Goal: Information Seeking & Learning: Learn about a topic

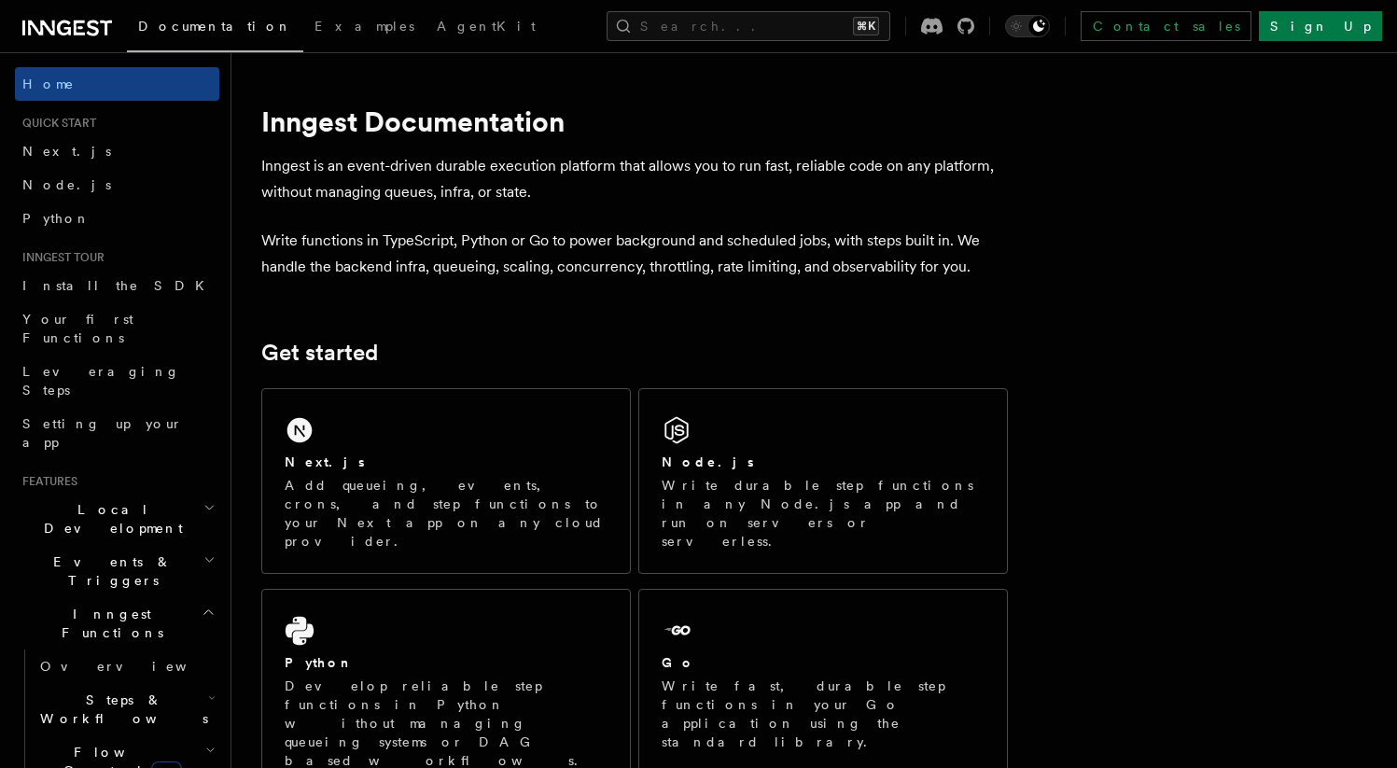
click at [91, 552] on span "Events & Triggers" at bounding box center [109, 570] width 189 height 37
click at [74, 605] on span "Overview" at bounding box center [136, 614] width 192 height 19
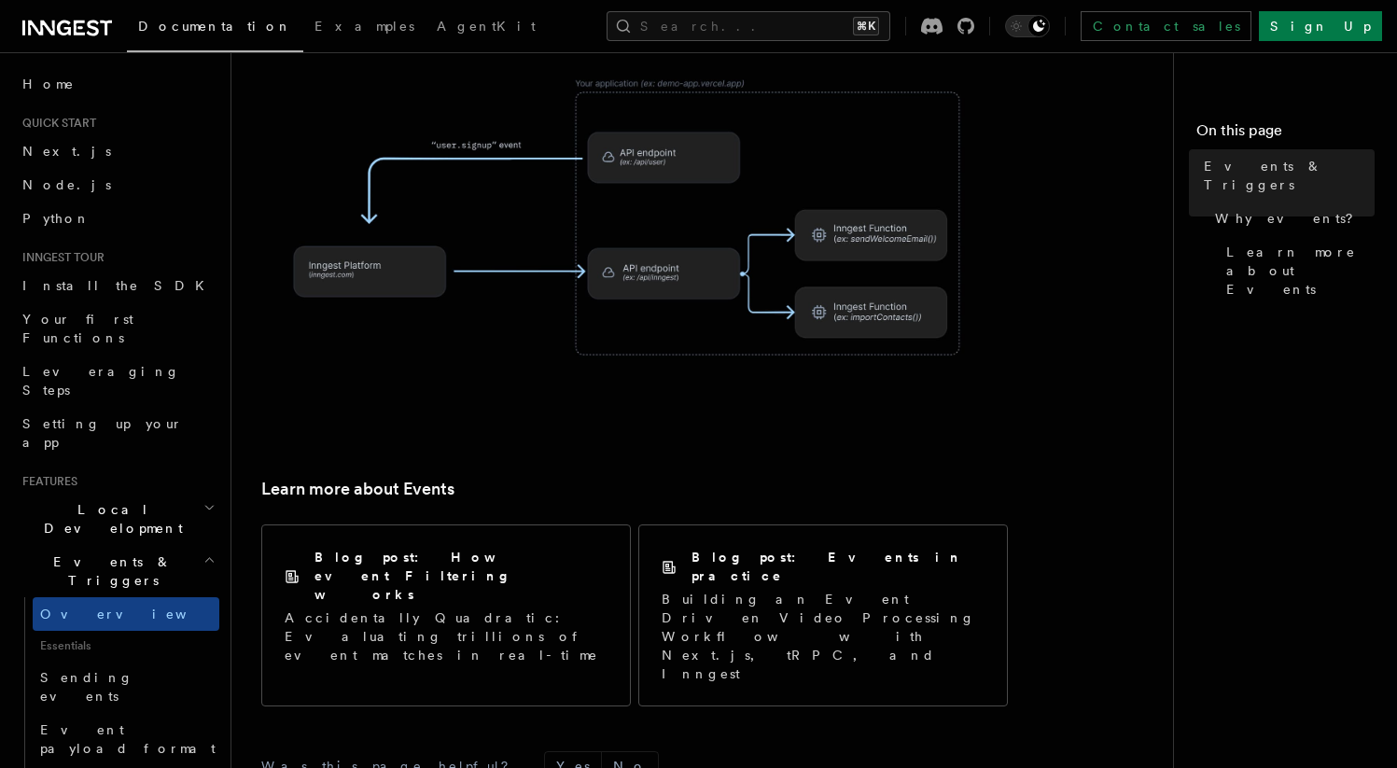
scroll to position [1261, 0]
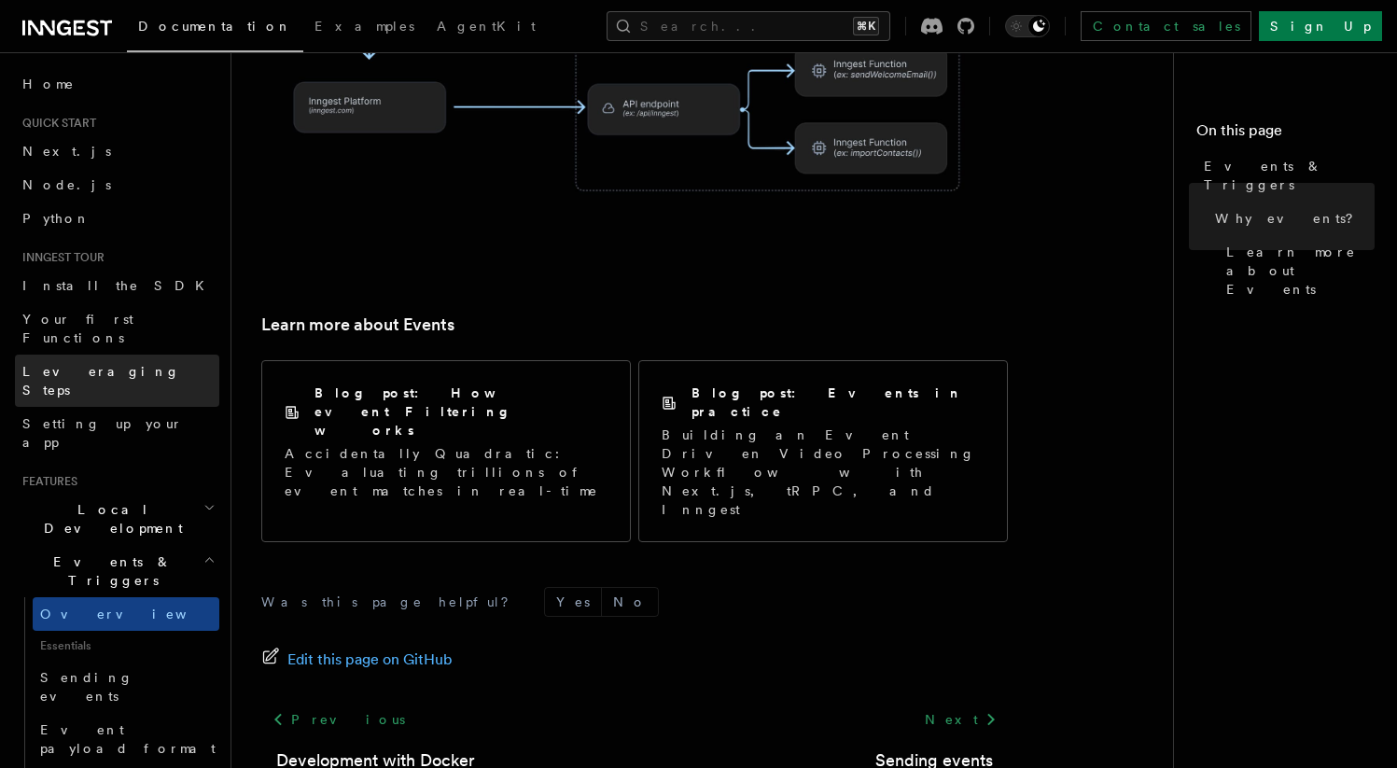
click at [95, 364] on span "Leveraging Steps" at bounding box center [101, 381] width 158 height 34
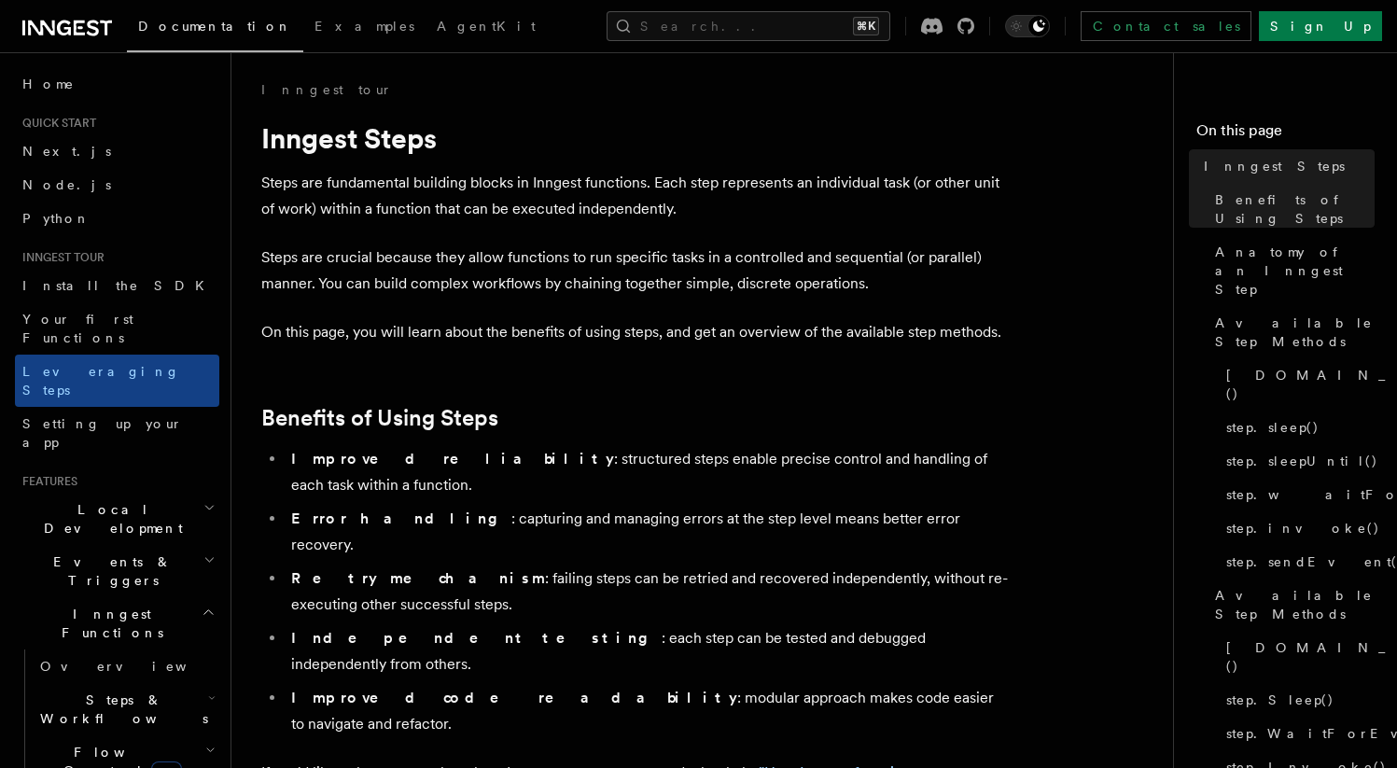
scroll to position [4, 0]
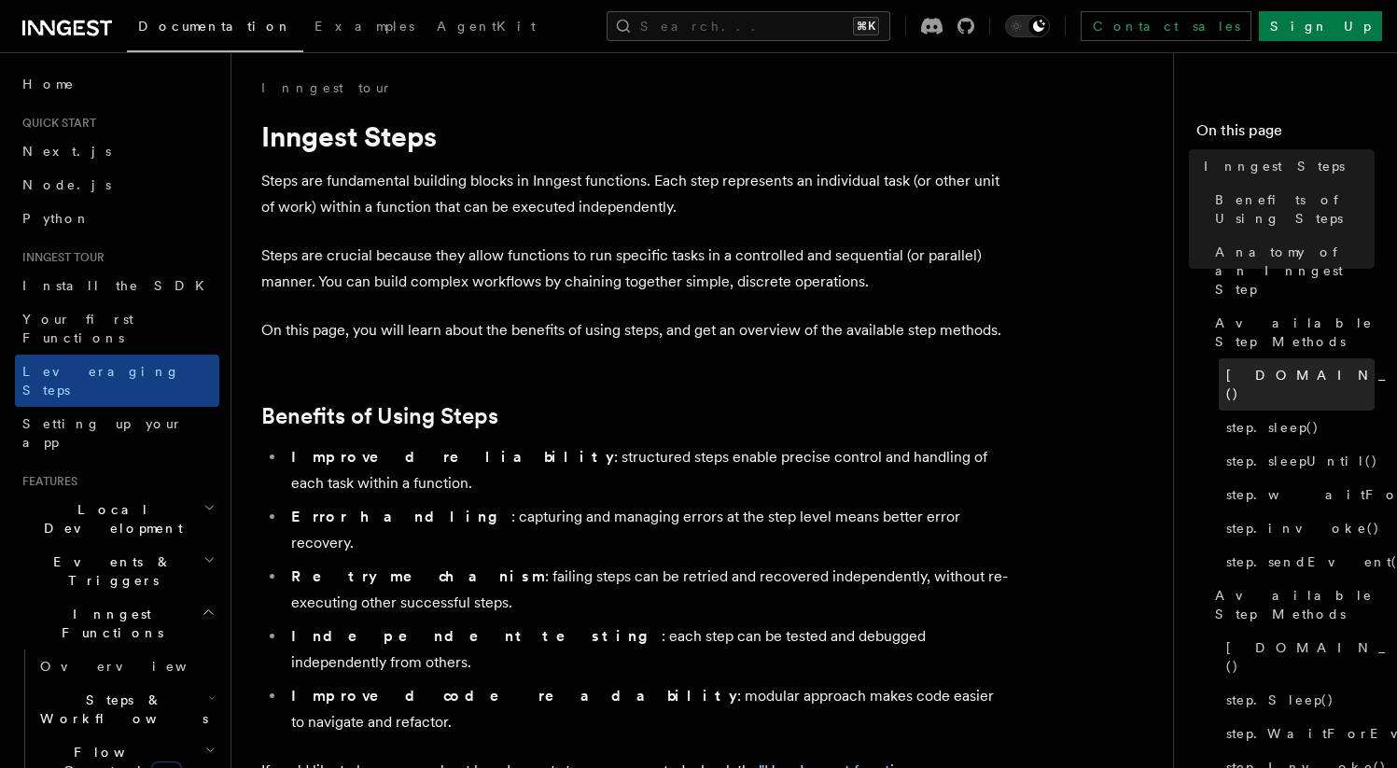
click at [1272, 358] on link "[DOMAIN_NAME]()" at bounding box center [1297, 384] width 156 height 52
click at [1262, 366] on span "[DOMAIN_NAME]()" at bounding box center [1362, 384] width 273 height 37
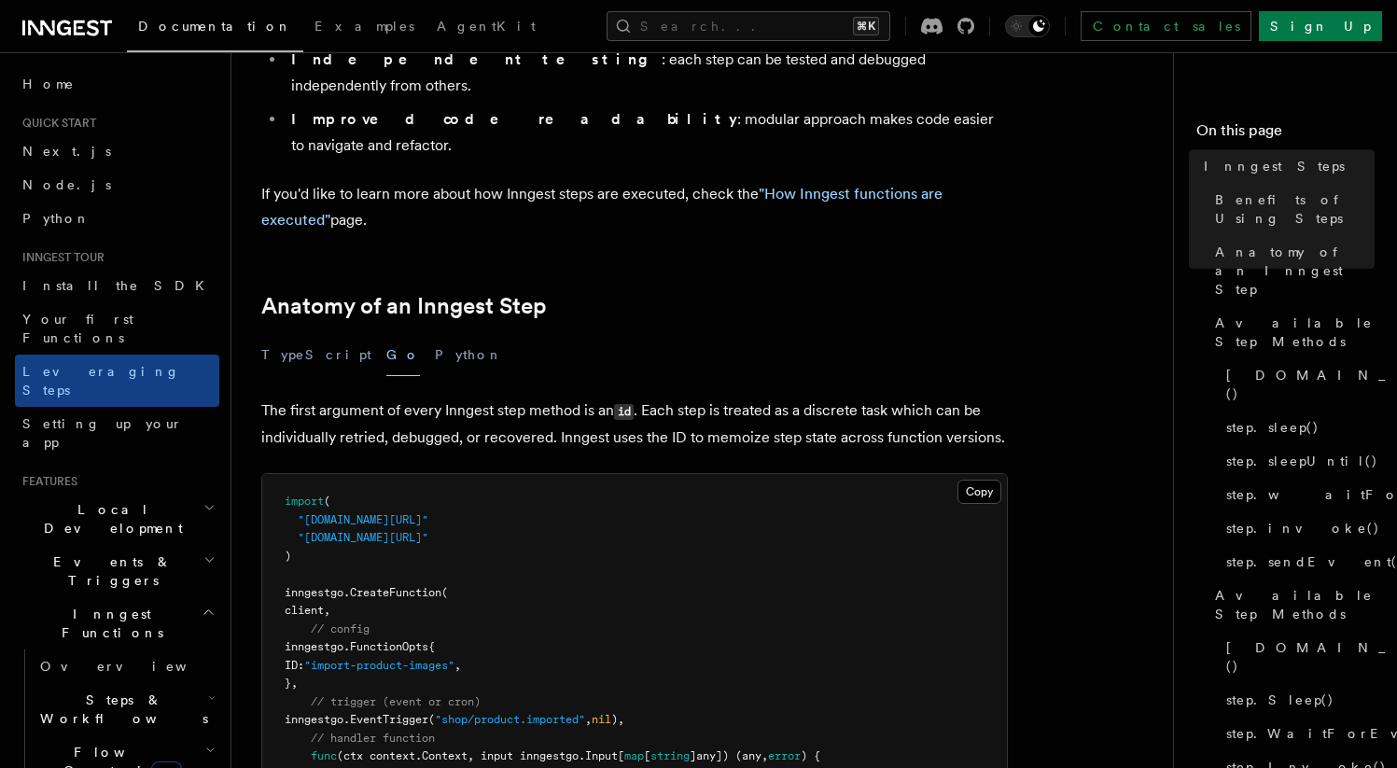
scroll to position [713, 0]
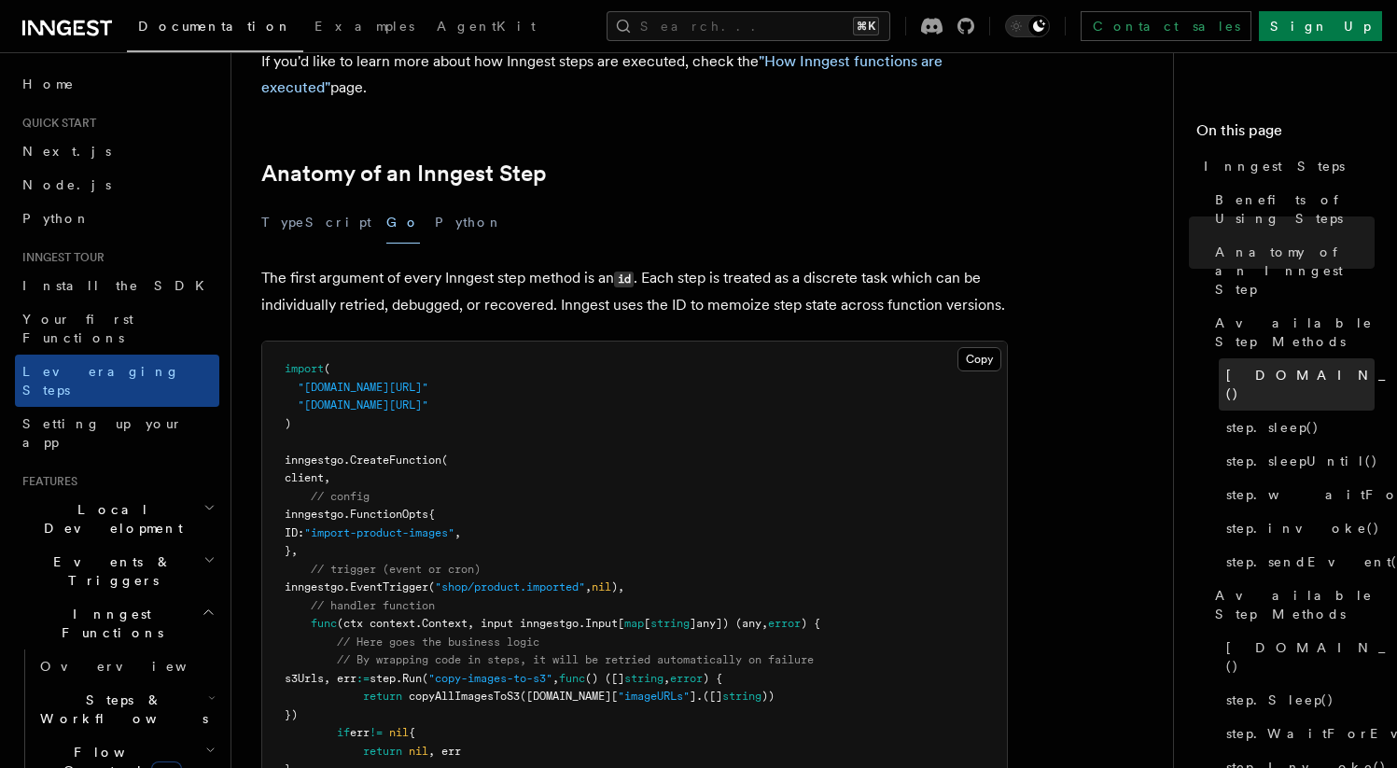
click at [1242, 366] on span "[DOMAIN_NAME]()" at bounding box center [1362, 384] width 273 height 37
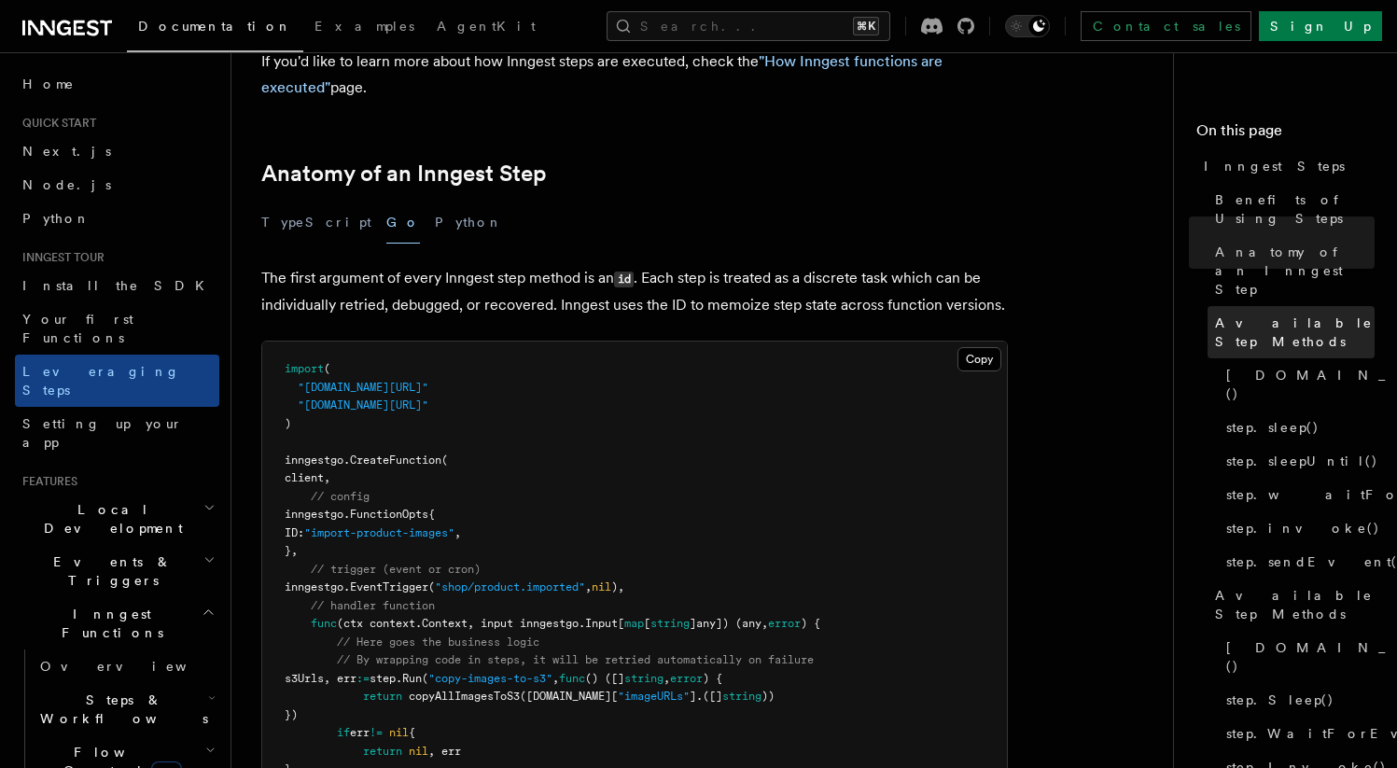
click at [1264, 306] on link "Available Step Methods" at bounding box center [1291, 332] width 167 height 52
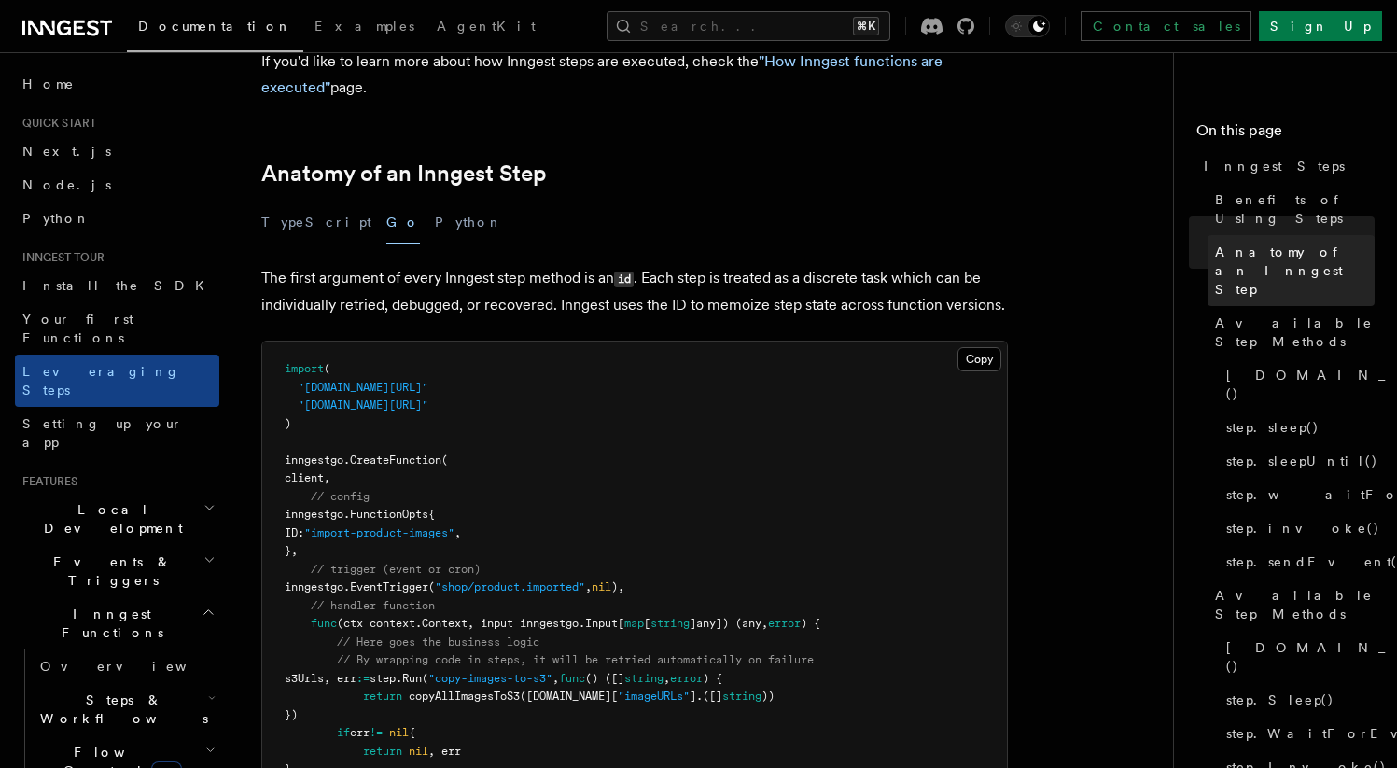
click at [1261, 246] on span "Anatomy of an Inngest Step" at bounding box center [1295, 271] width 160 height 56
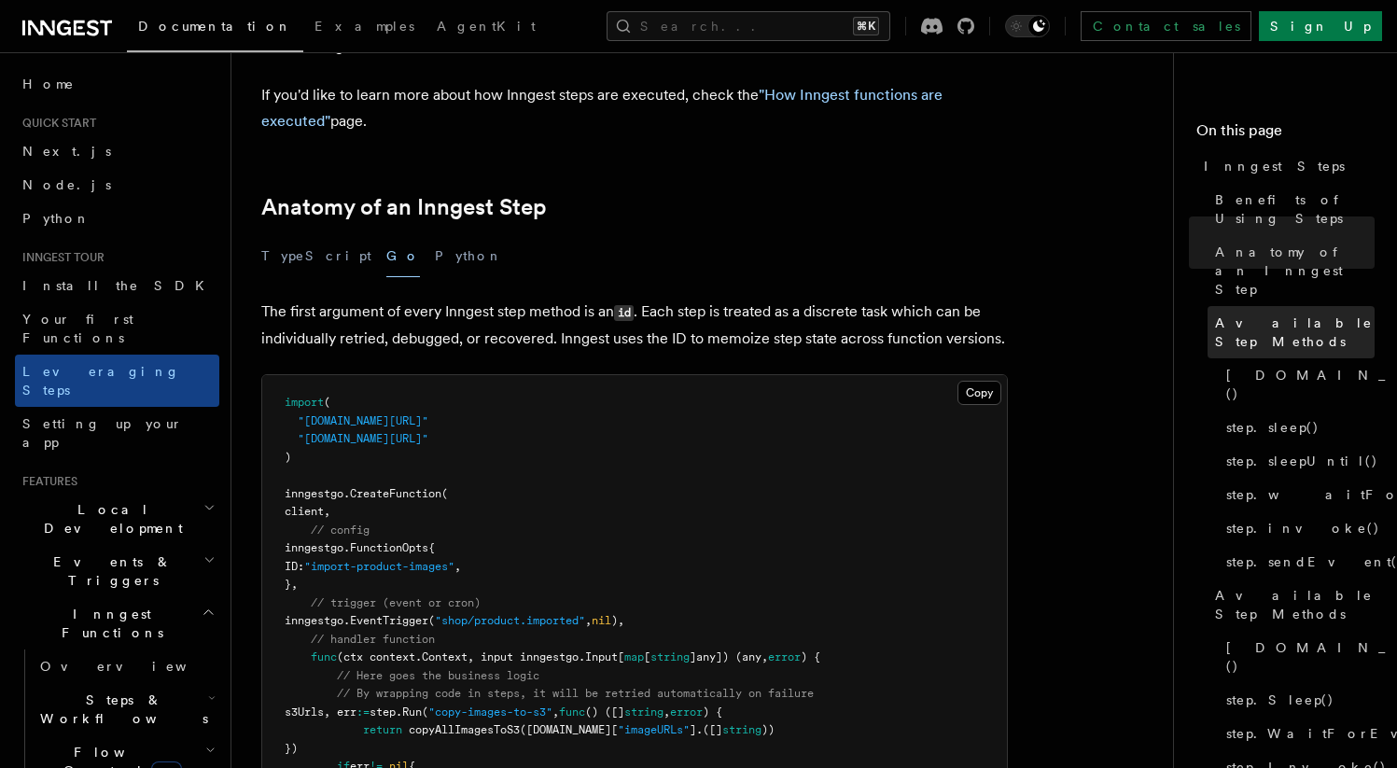
click at [1264, 306] on link "Available Step Methods" at bounding box center [1291, 332] width 167 height 52
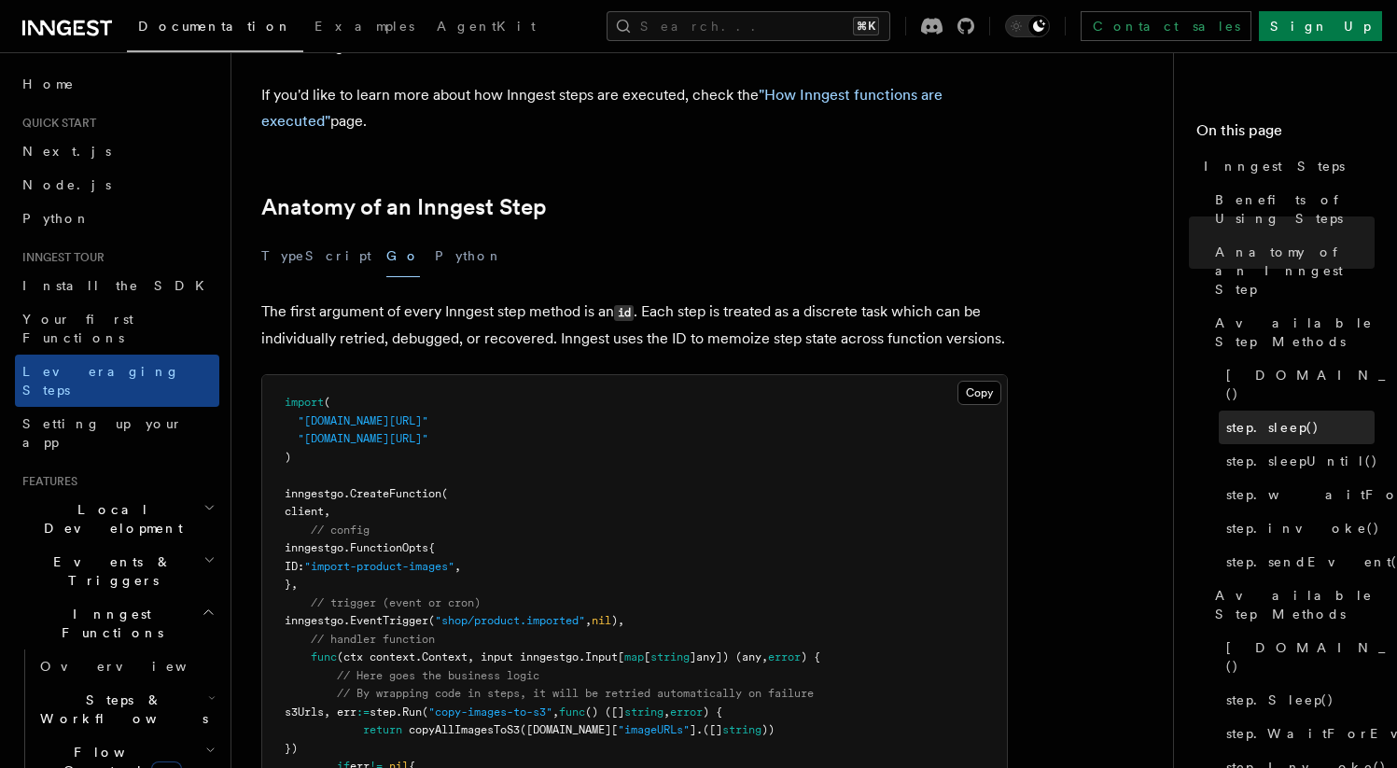
click at [1282, 418] on span "step.sleep()" at bounding box center [1272, 427] width 93 height 19
click at [1271, 452] on span "step.sleepUntil()" at bounding box center [1302, 461] width 152 height 19
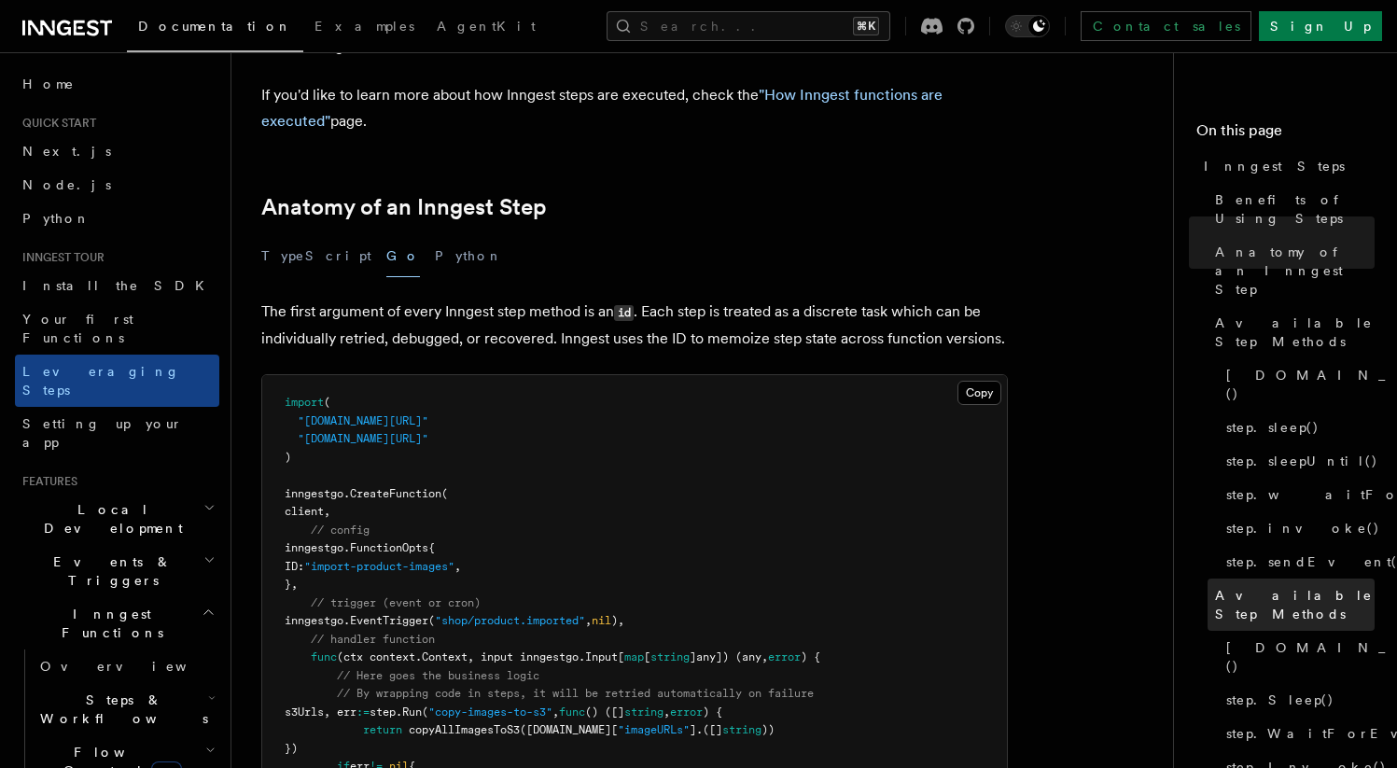
click at [1265, 586] on span "Available Step Methods" at bounding box center [1295, 604] width 160 height 37
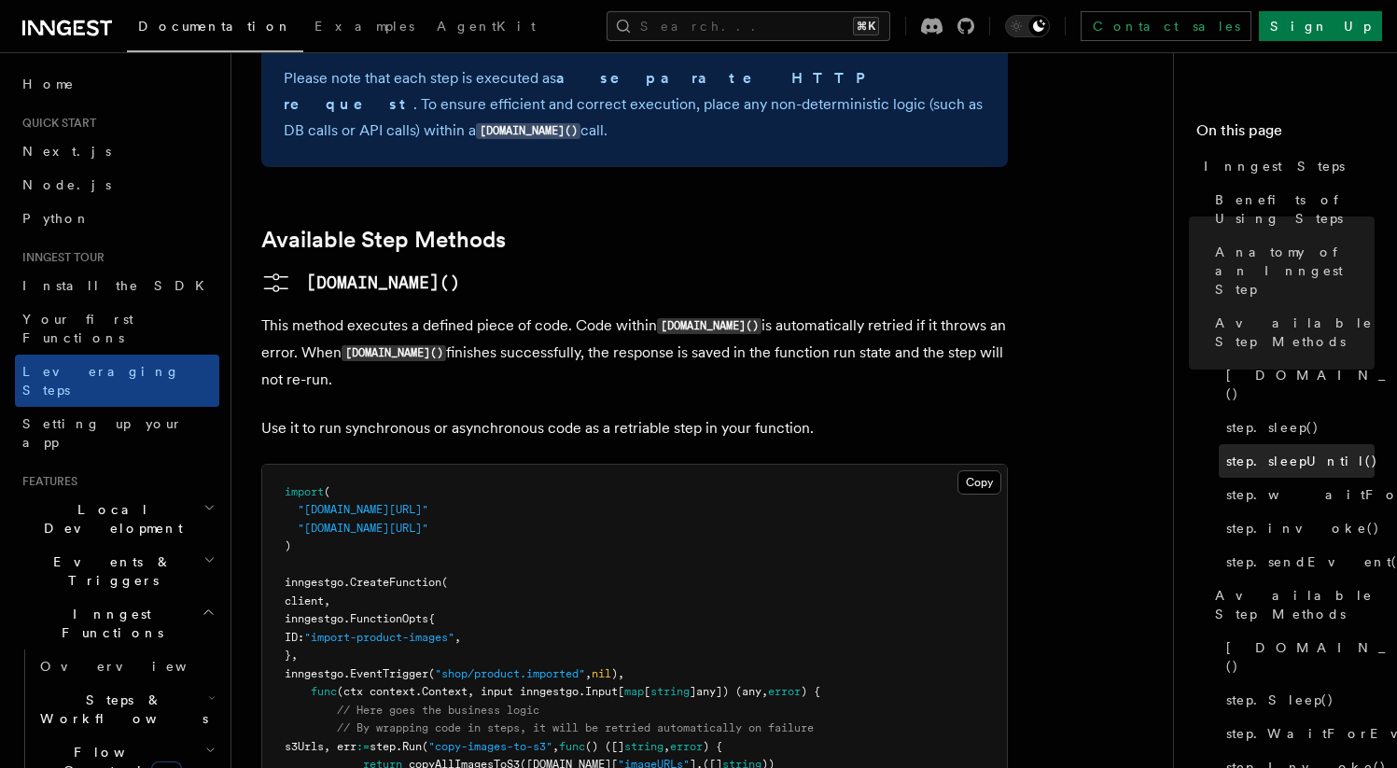
scroll to position [1694, 0]
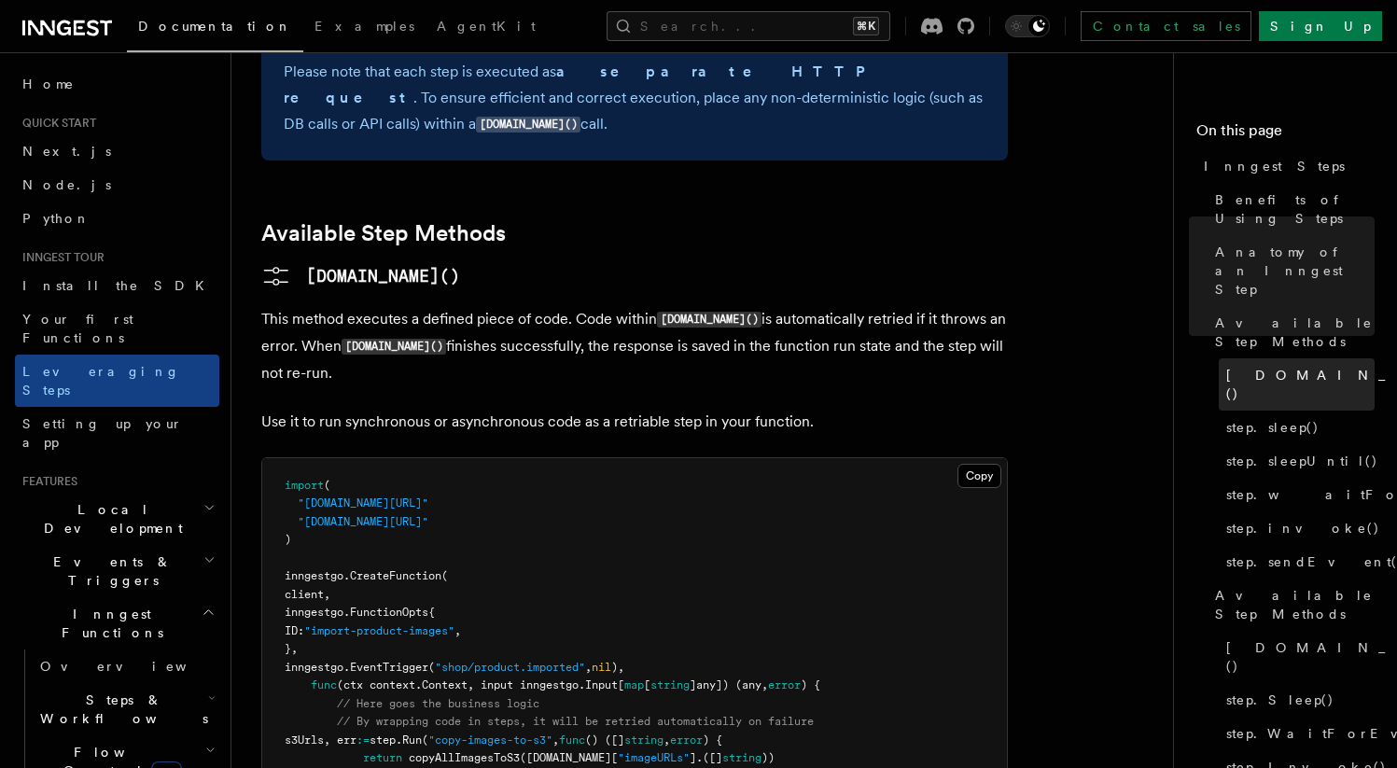
click at [1246, 366] on span "[DOMAIN_NAME]()" at bounding box center [1362, 384] width 273 height 37
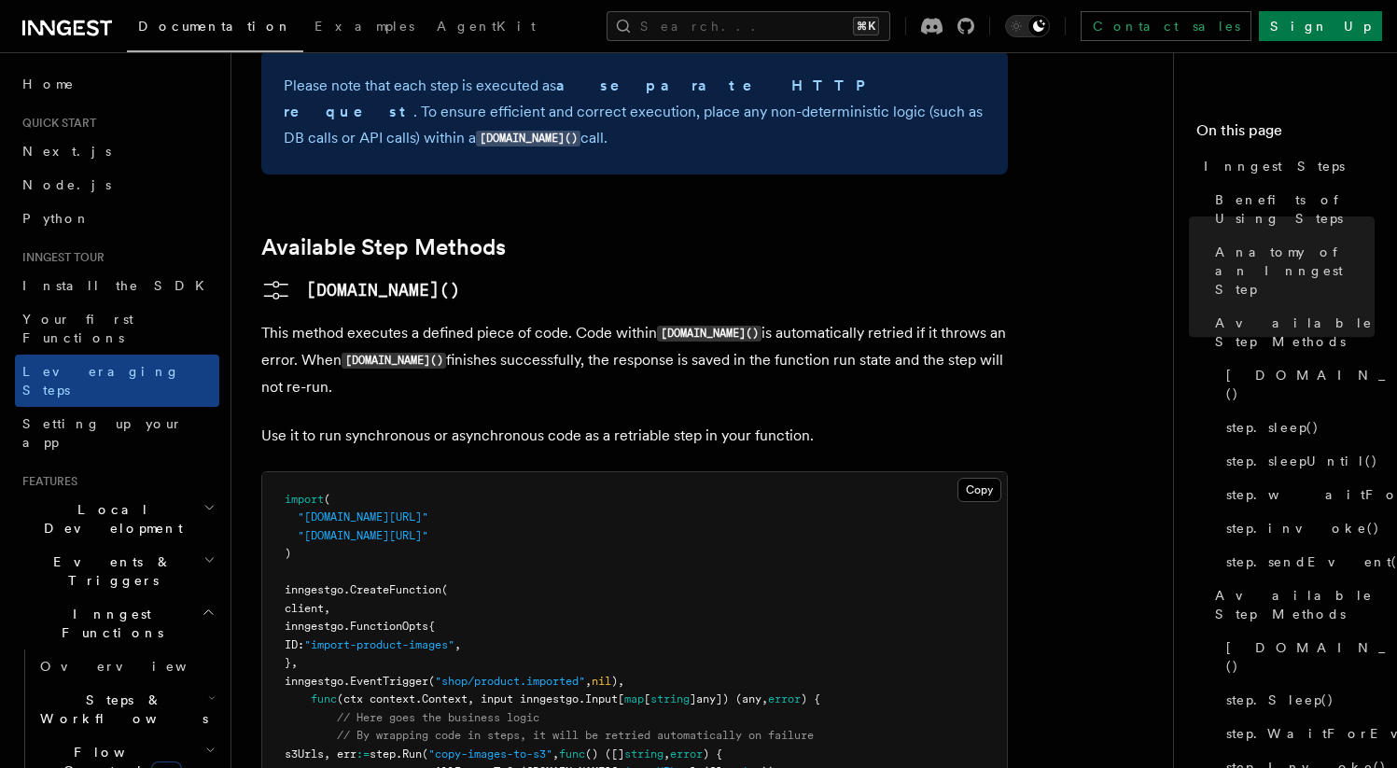
scroll to position [1816, 0]
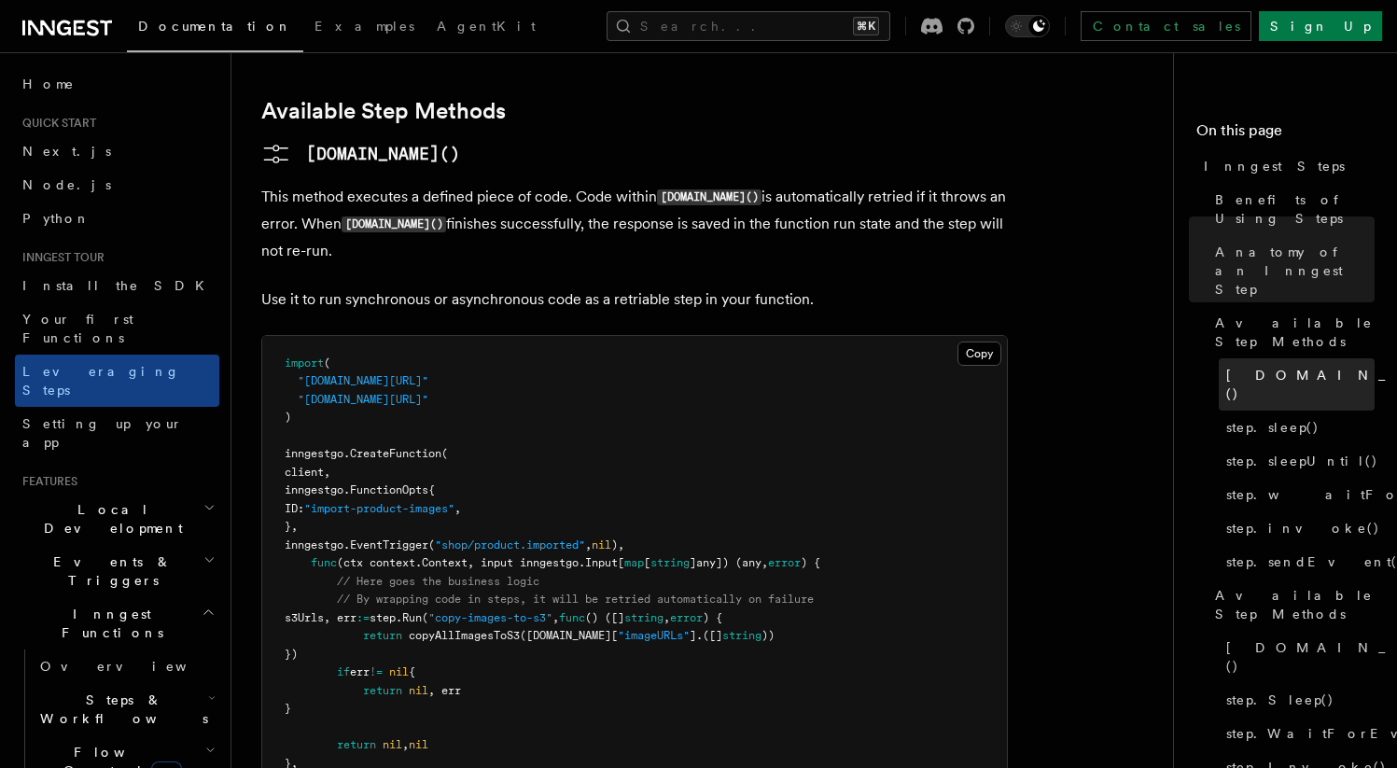
click at [1244, 366] on span "[DOMAIN_NAME]()" at bounding box center [1362, 384] width 273 height 37
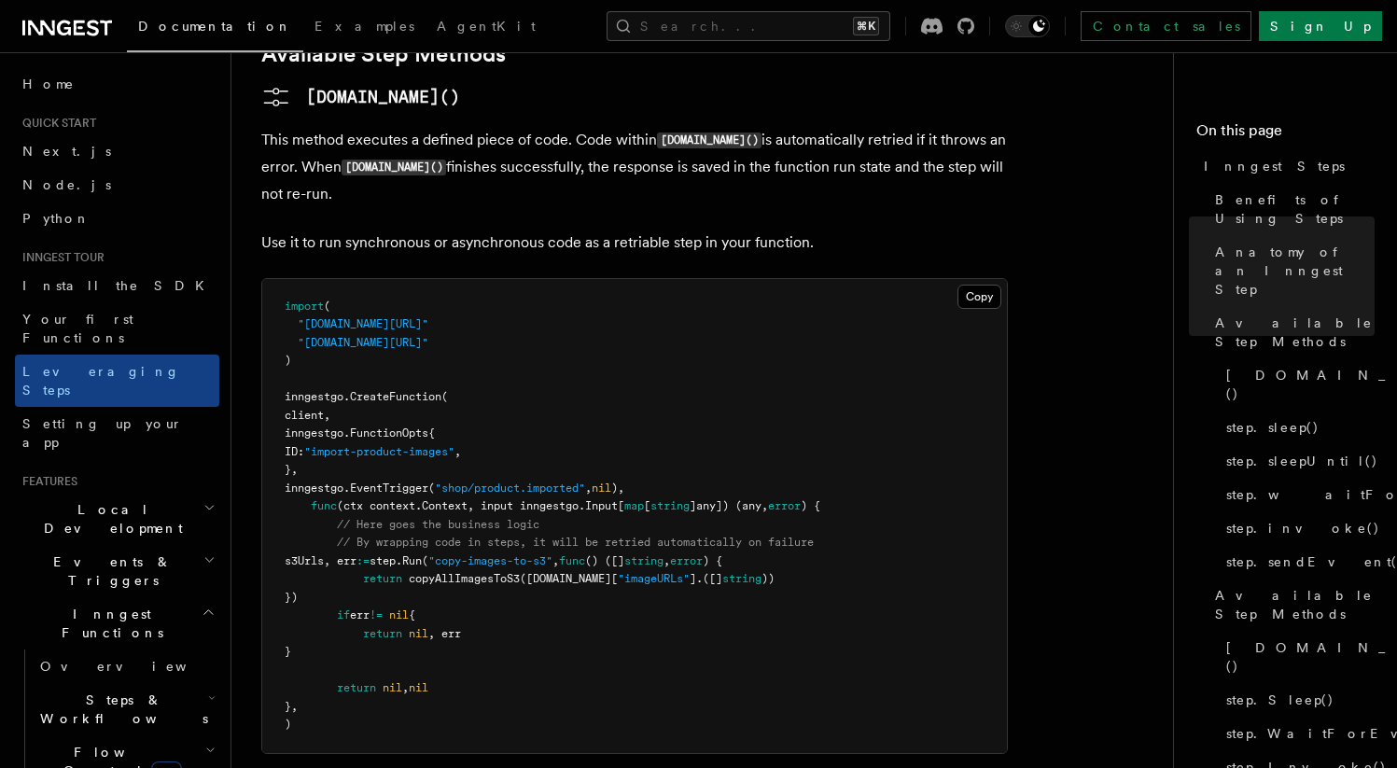
scroll to position [1865, 0]
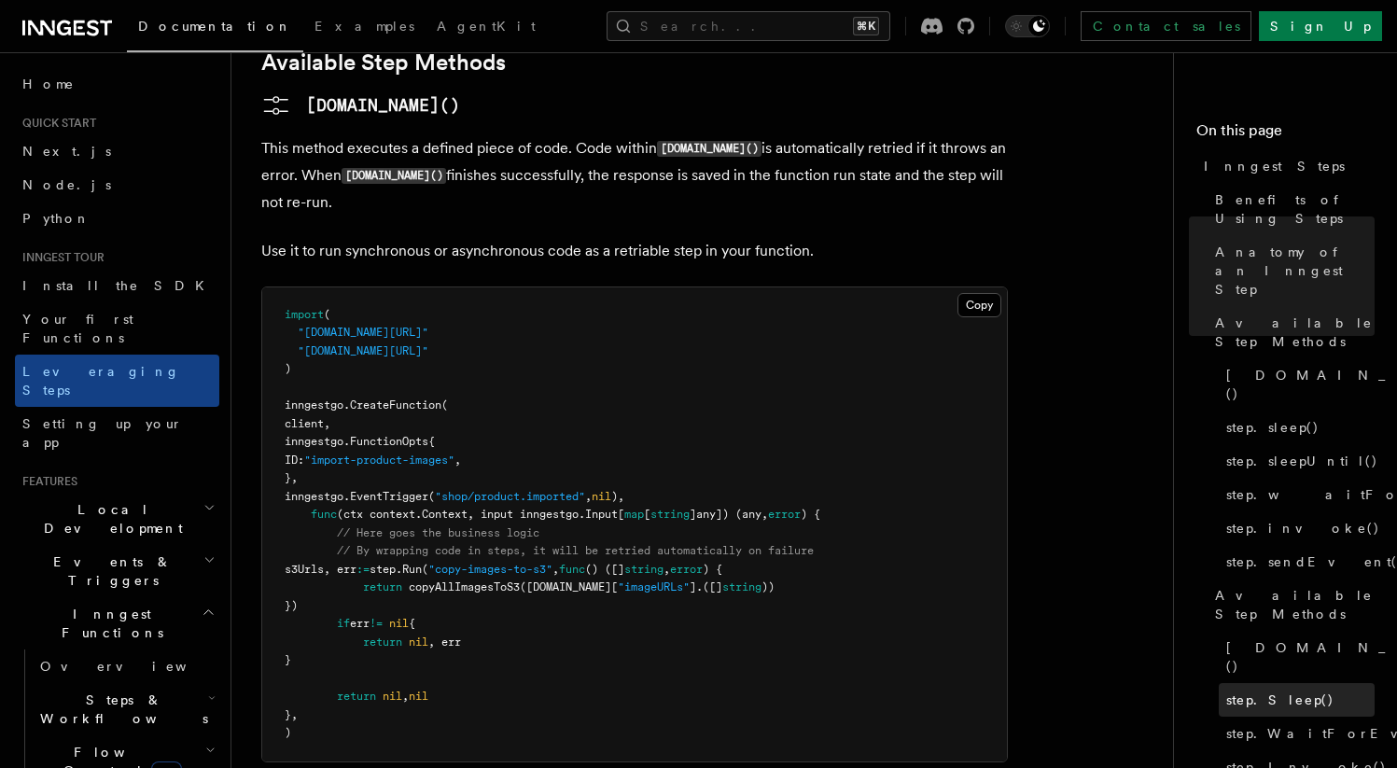
click at [1251, 691] on span "step.Sleep()" at bounding box center [1280, 700] width 108 height 19
click at [1291, 691] on span "step.Sleep()" at bounding box center [1280, 700] width 108 height 19
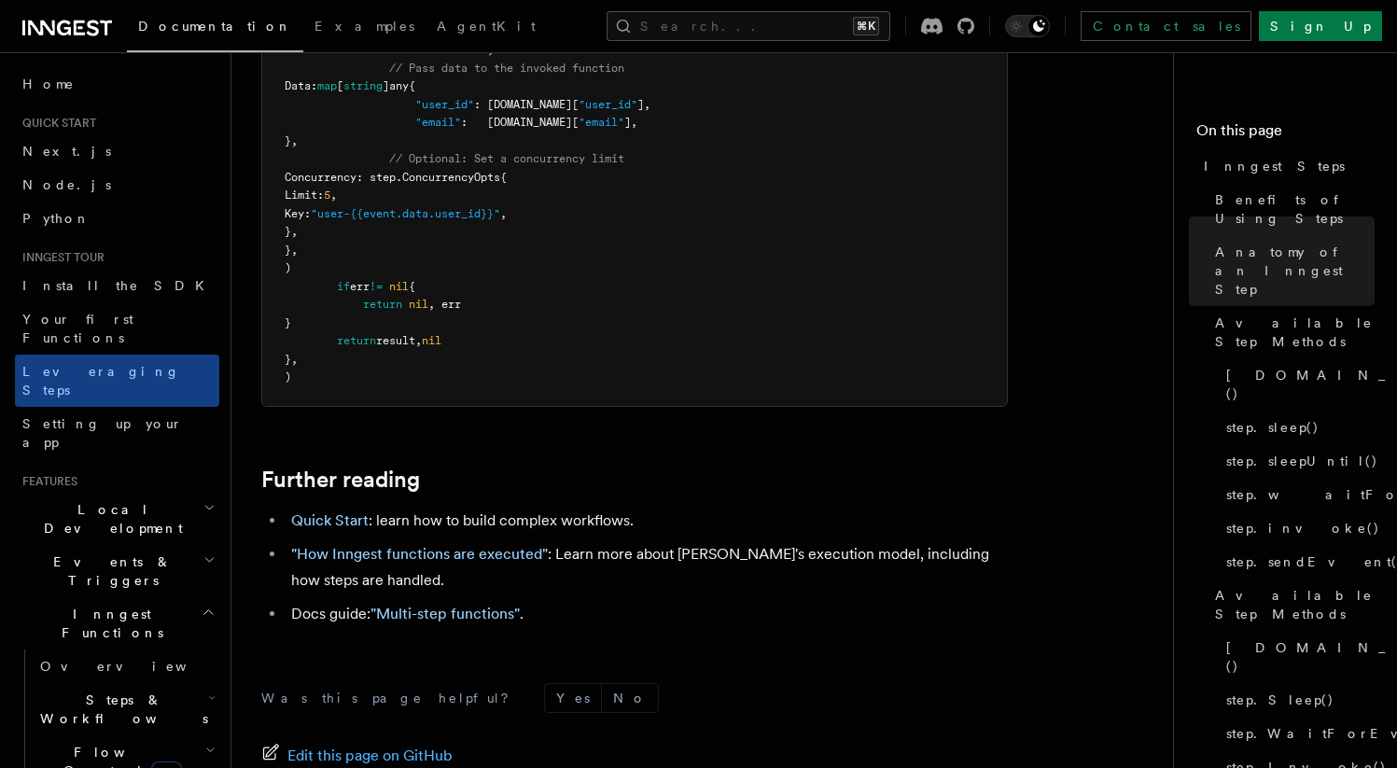
scroll to position [4784, 0]
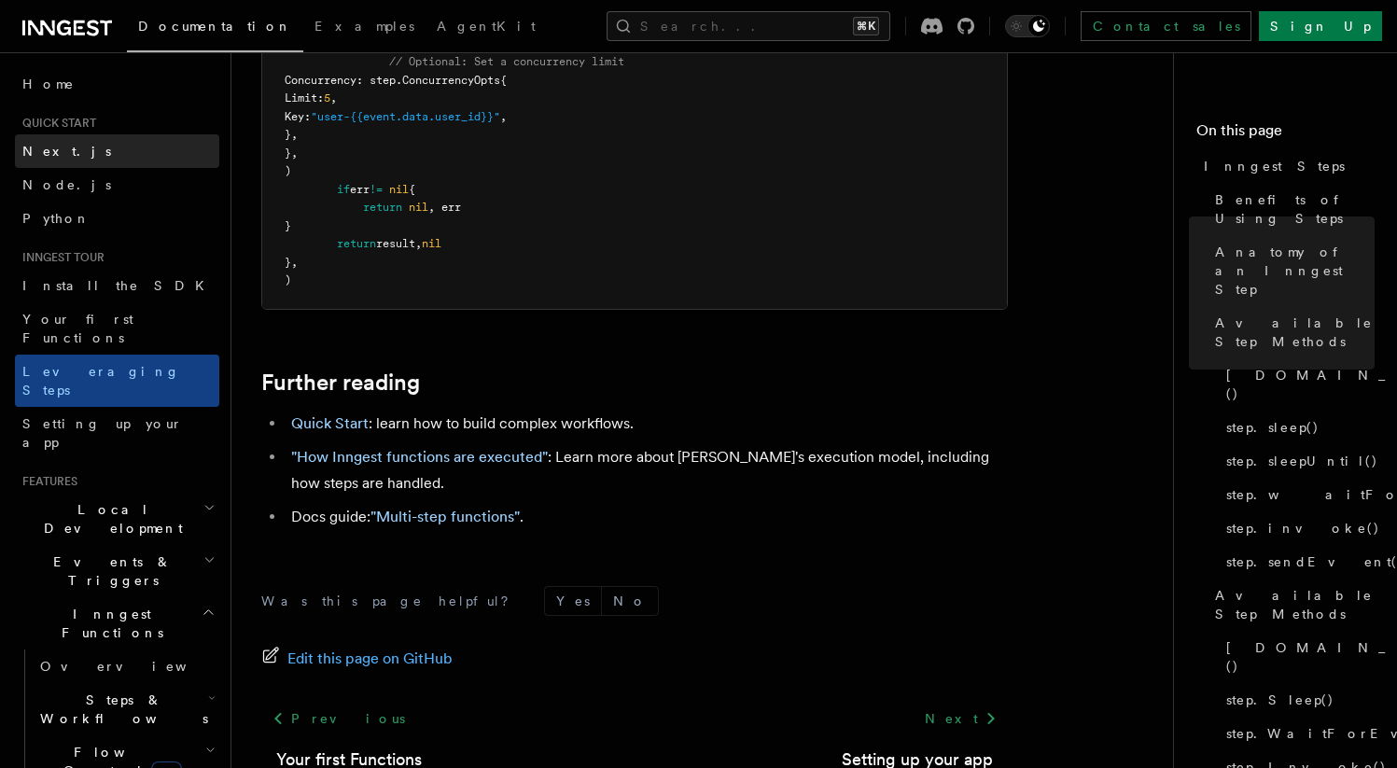
click at [50, 161] on link "Next.js" at bounding box center [117, 151] width 204 height 34
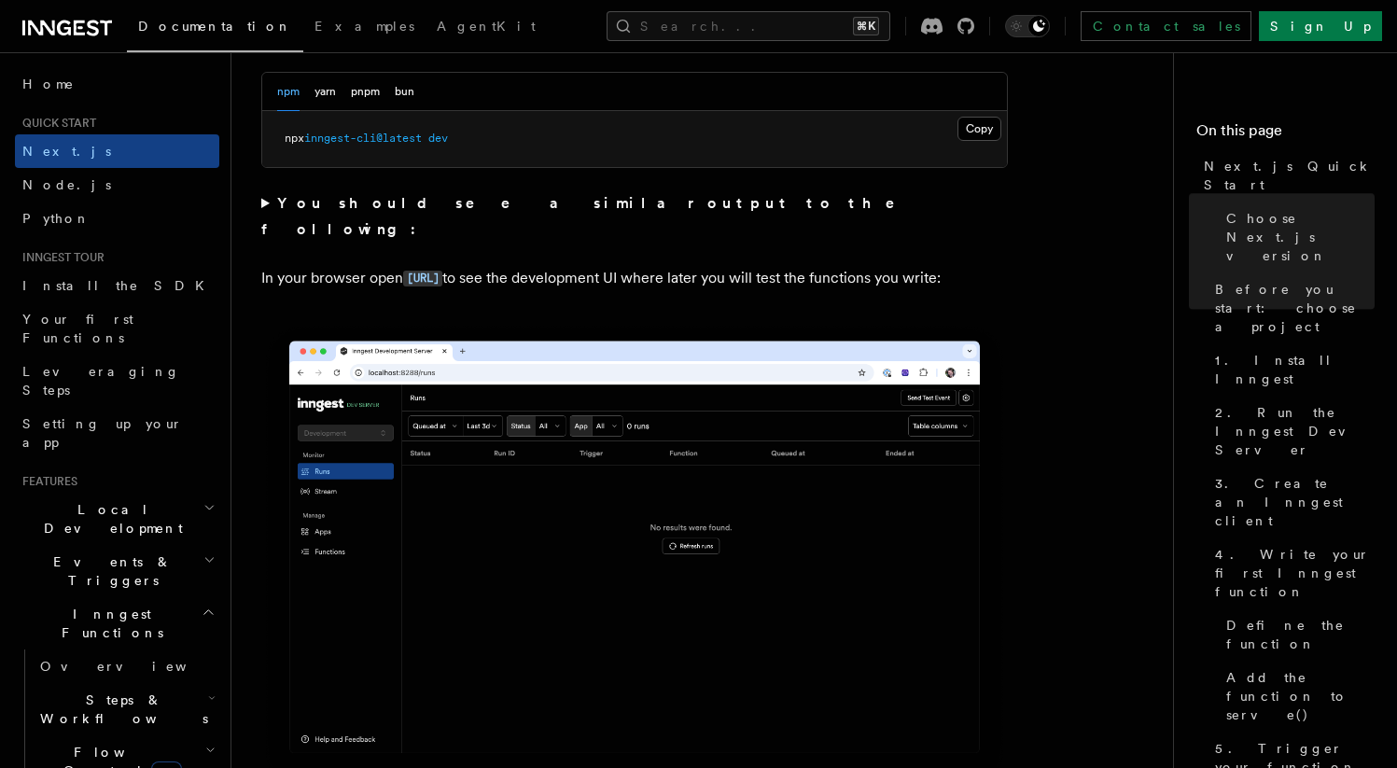
scroll to position [1469, 0]
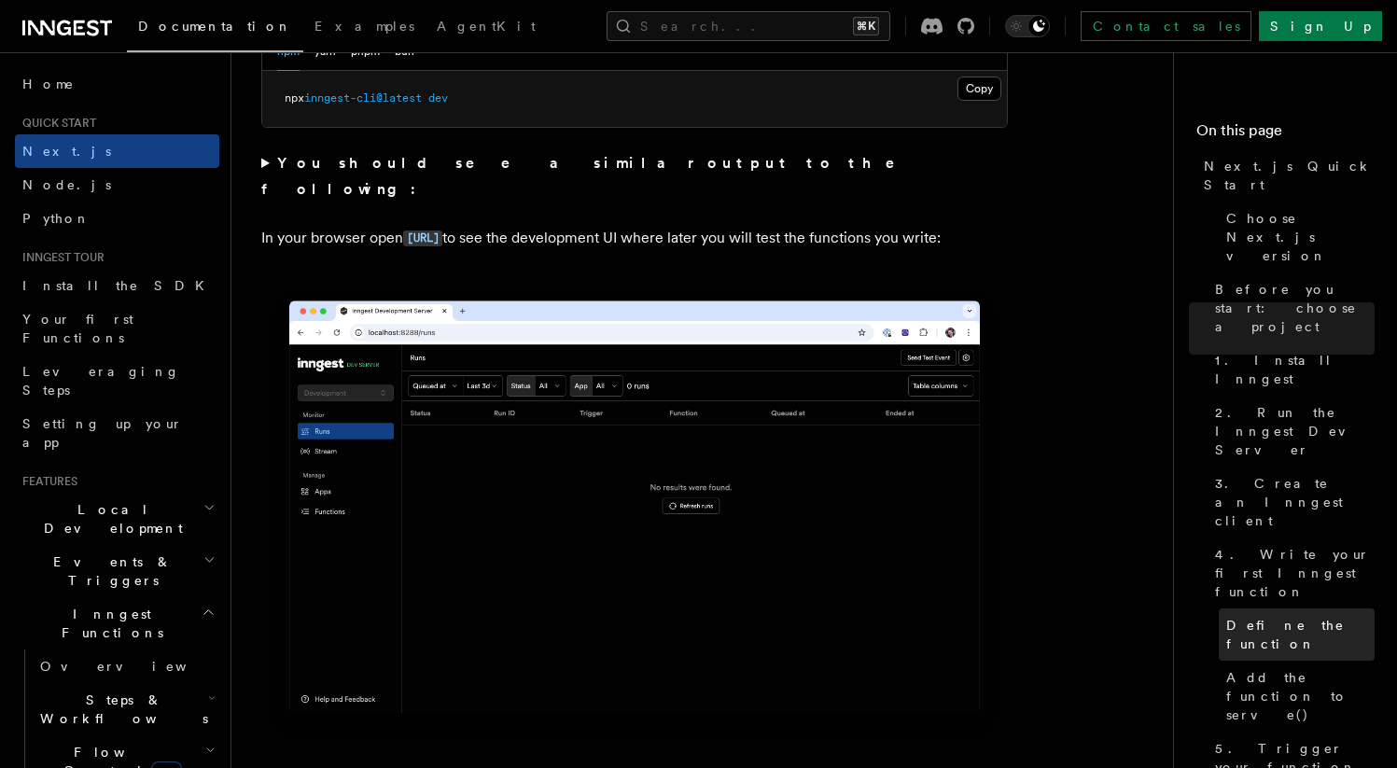
click at [1271, 608] on link "Define the function" at bounding box center [1297, 634] width 156 height 52
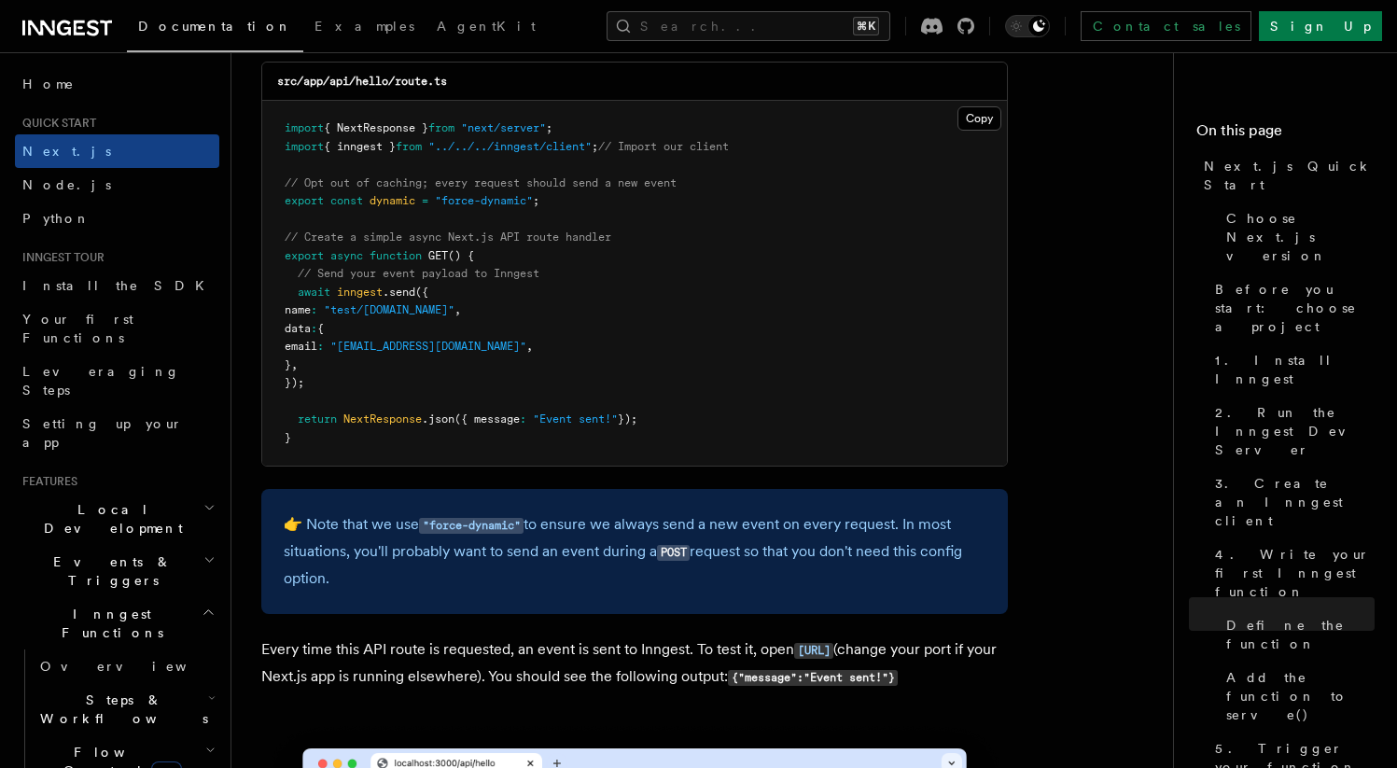
scroll to position [9924, 0]
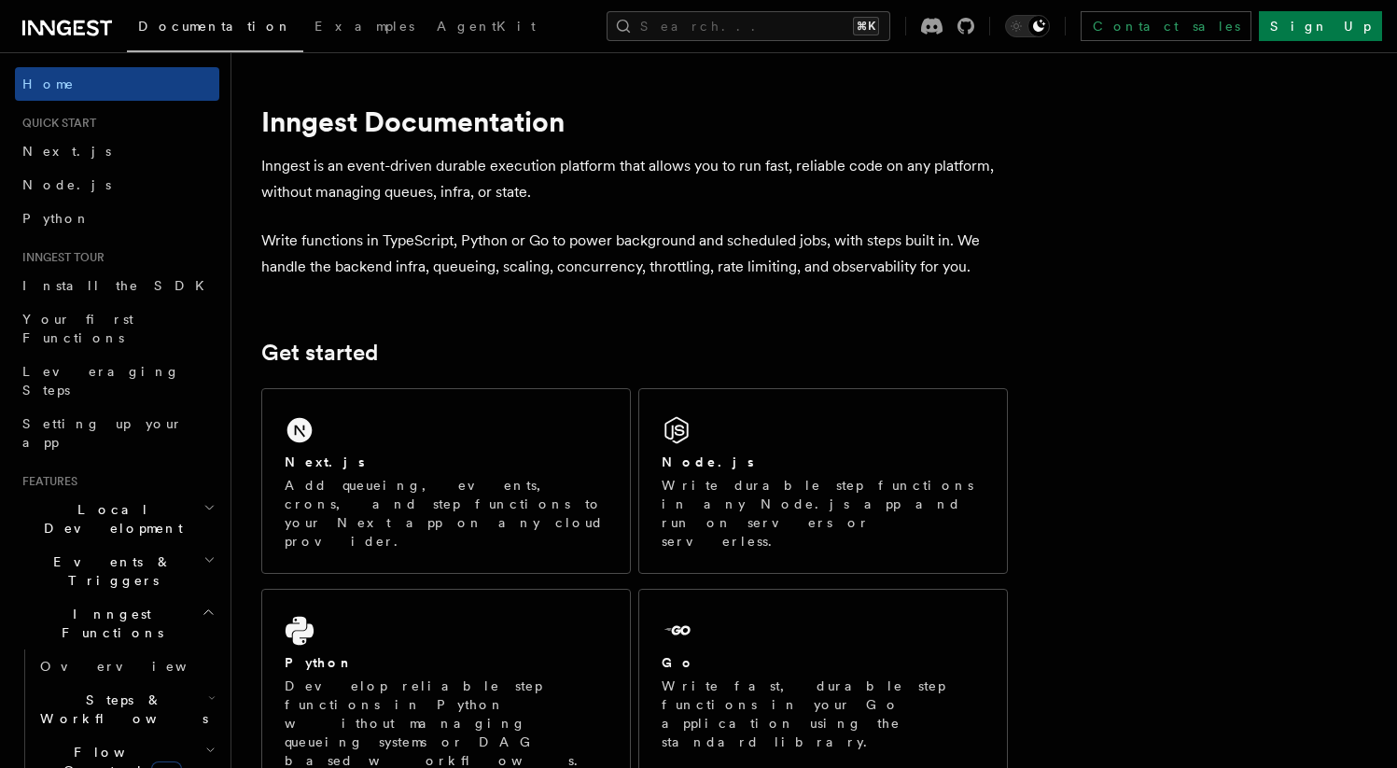
click at [113, 691] on span "Steps & Workflows" at bounding box center [120, 709] width 175 height 37
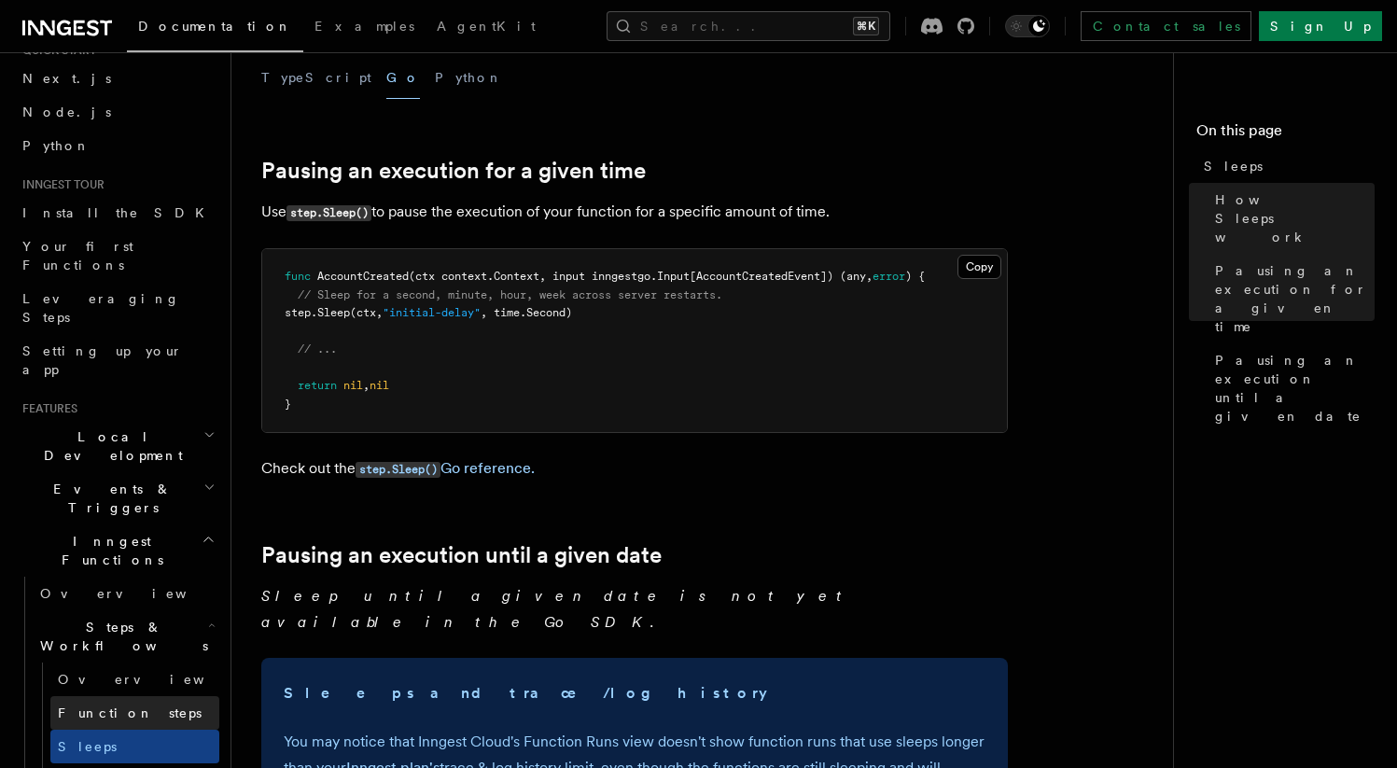
scroll to position [77, 0]
click at [91, 701] on span "Function steps" at bounding box center [130, 708] width 144 height 15
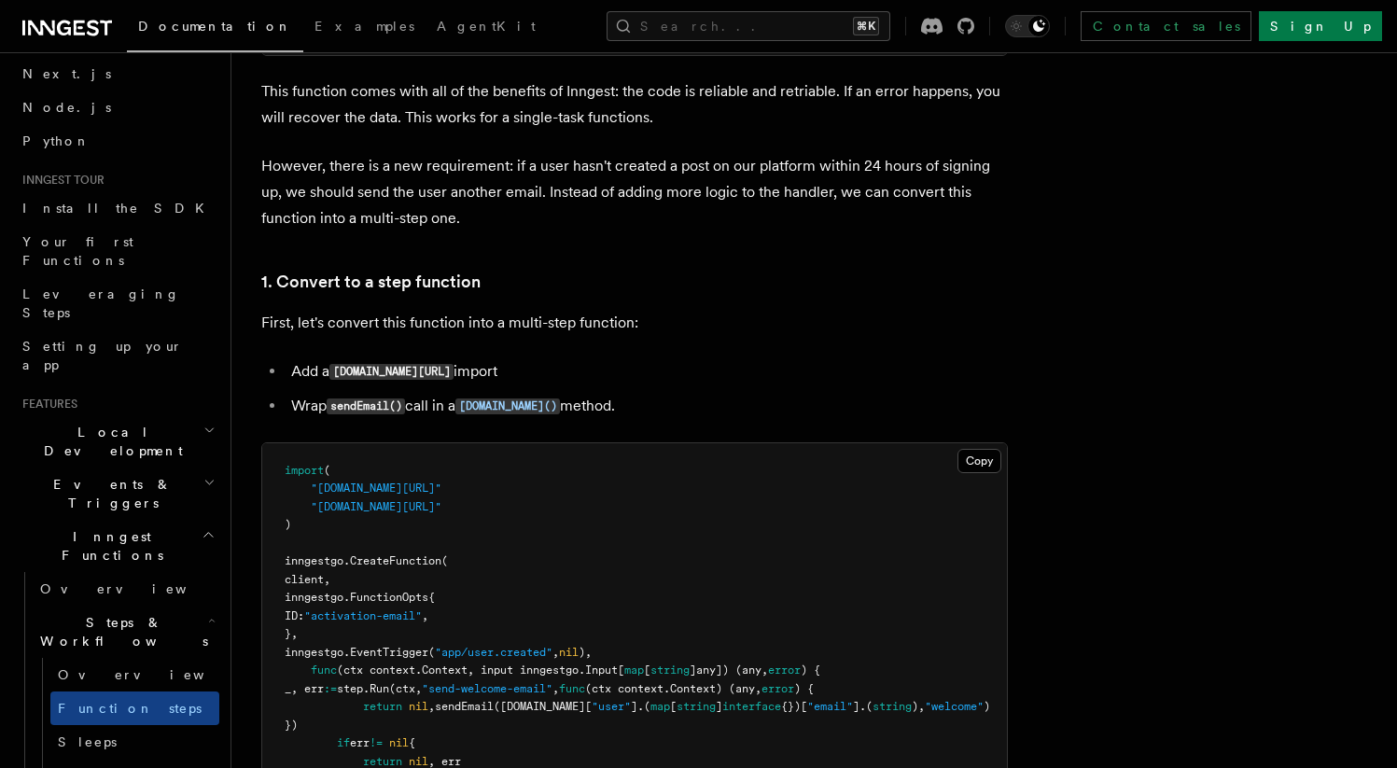
scroll to position [1125, 0]
